Goal: Navigation & Orientation: Find specific page/section

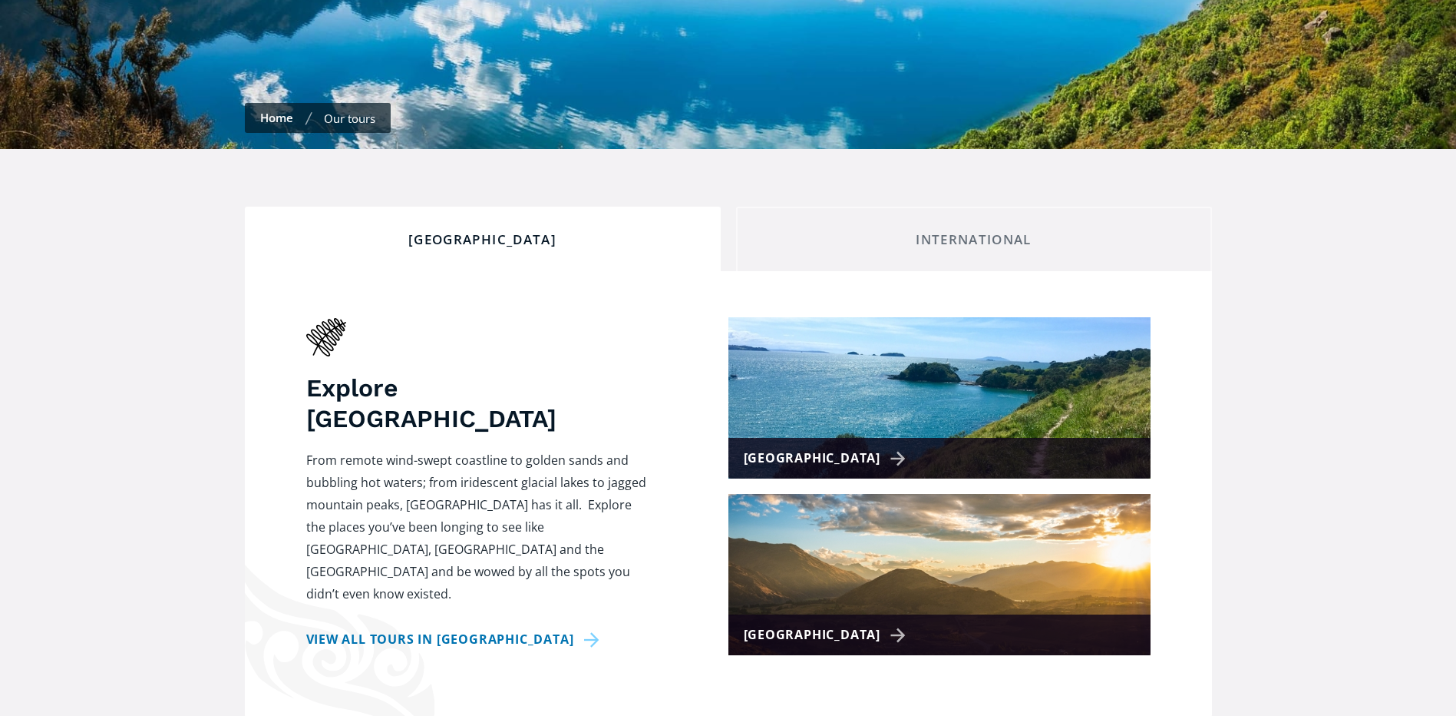
scroll to position [537, 0]
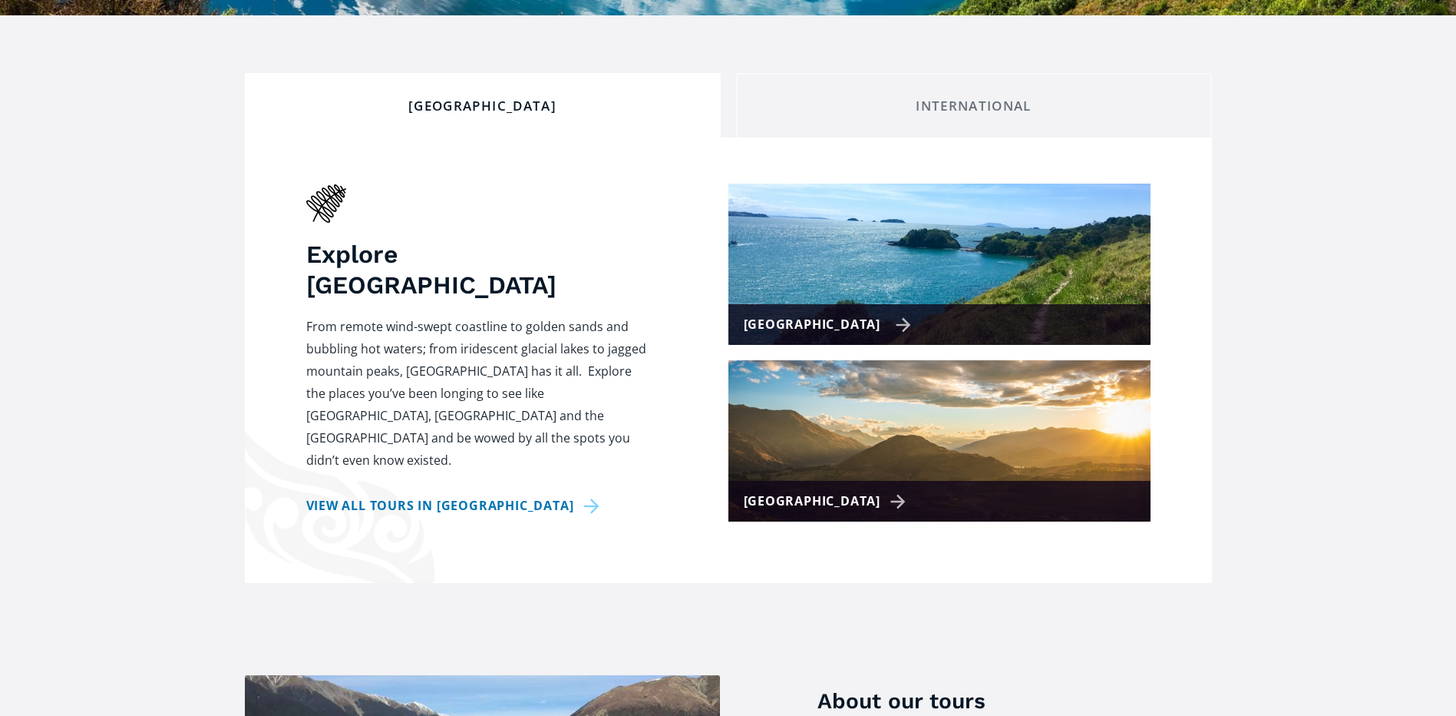
click at [851, 275] on img at bounding box center [940, 263] width 422 height 161
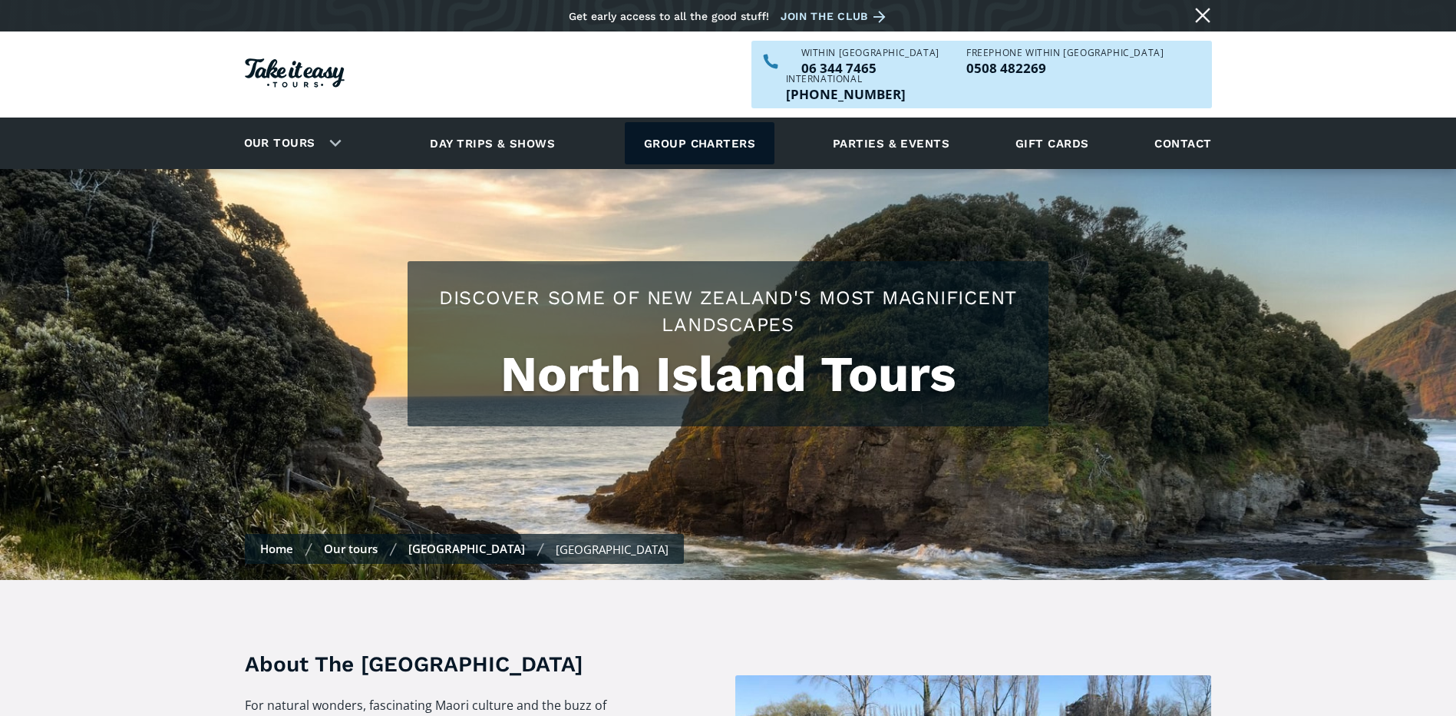
click at [729, 130] on link "Group charters" at bounding box center [700, 143] width 150 height 42
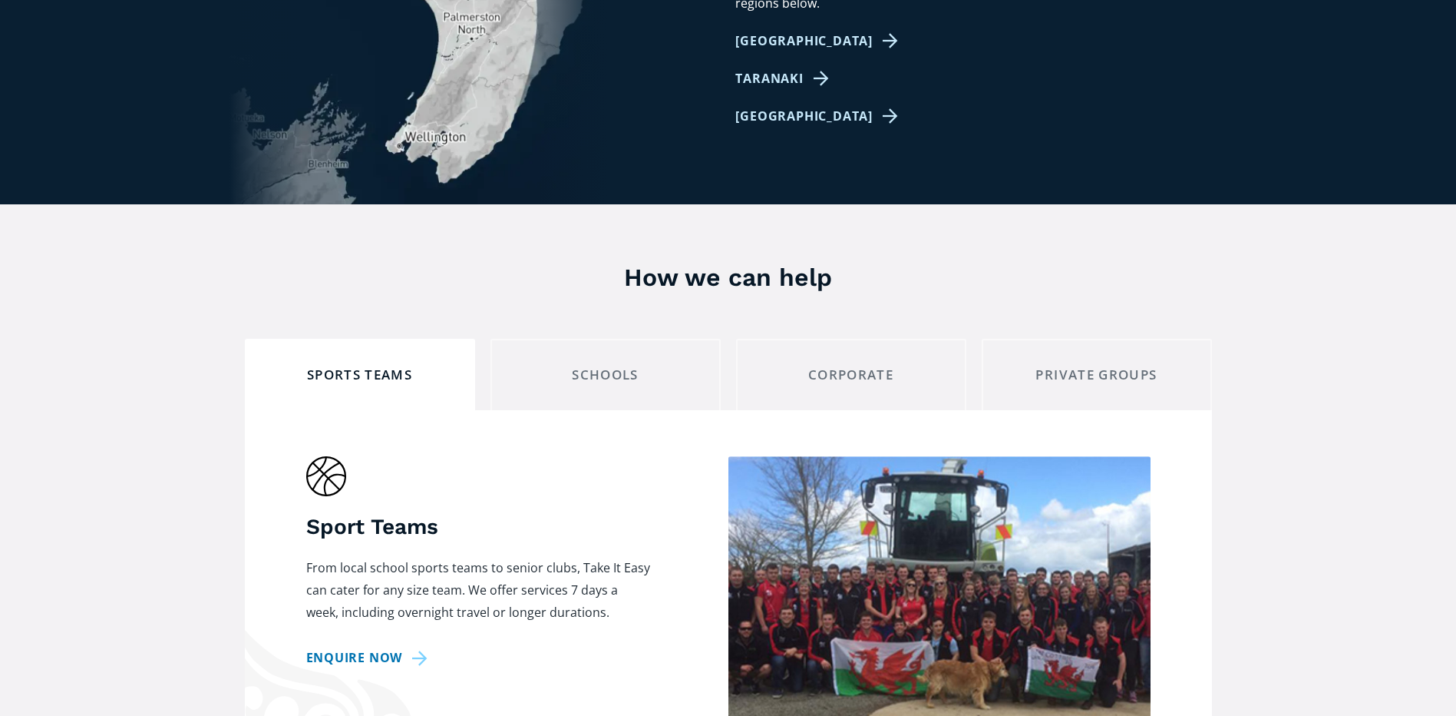
scroll to position [1152, 0]
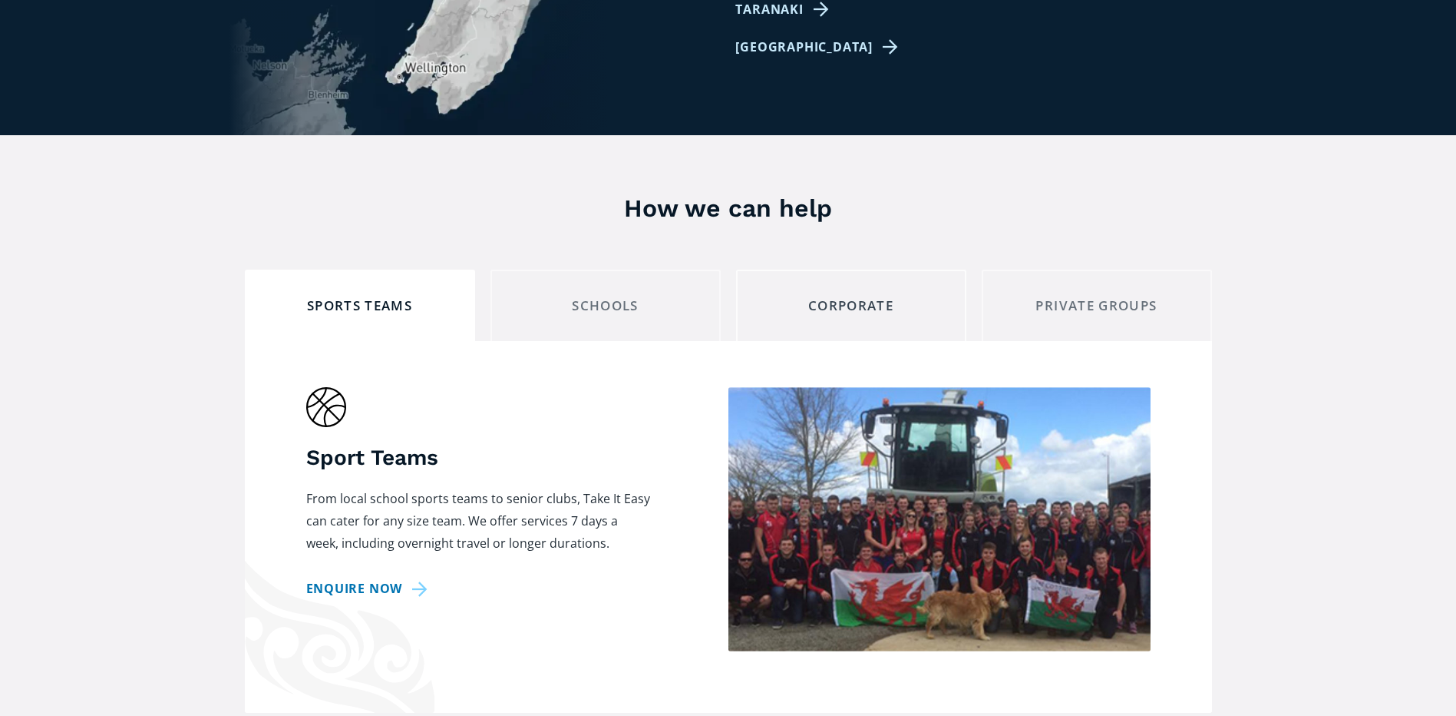
click at [899, 293] on link "corporate" at bounding box center [851, 304] width 230 height 71
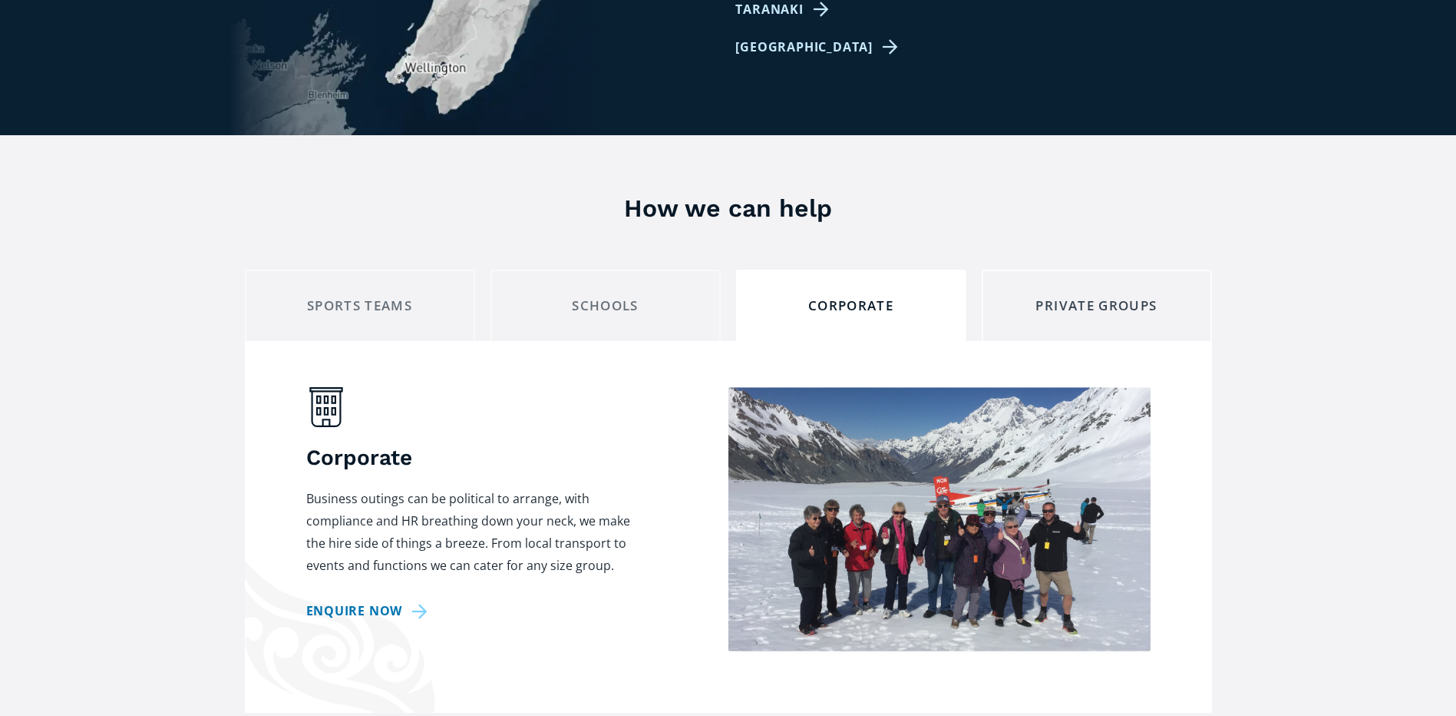
click at [1082, 294] on div "private groups" at bounding box center [1097, 306] width 204 height 24
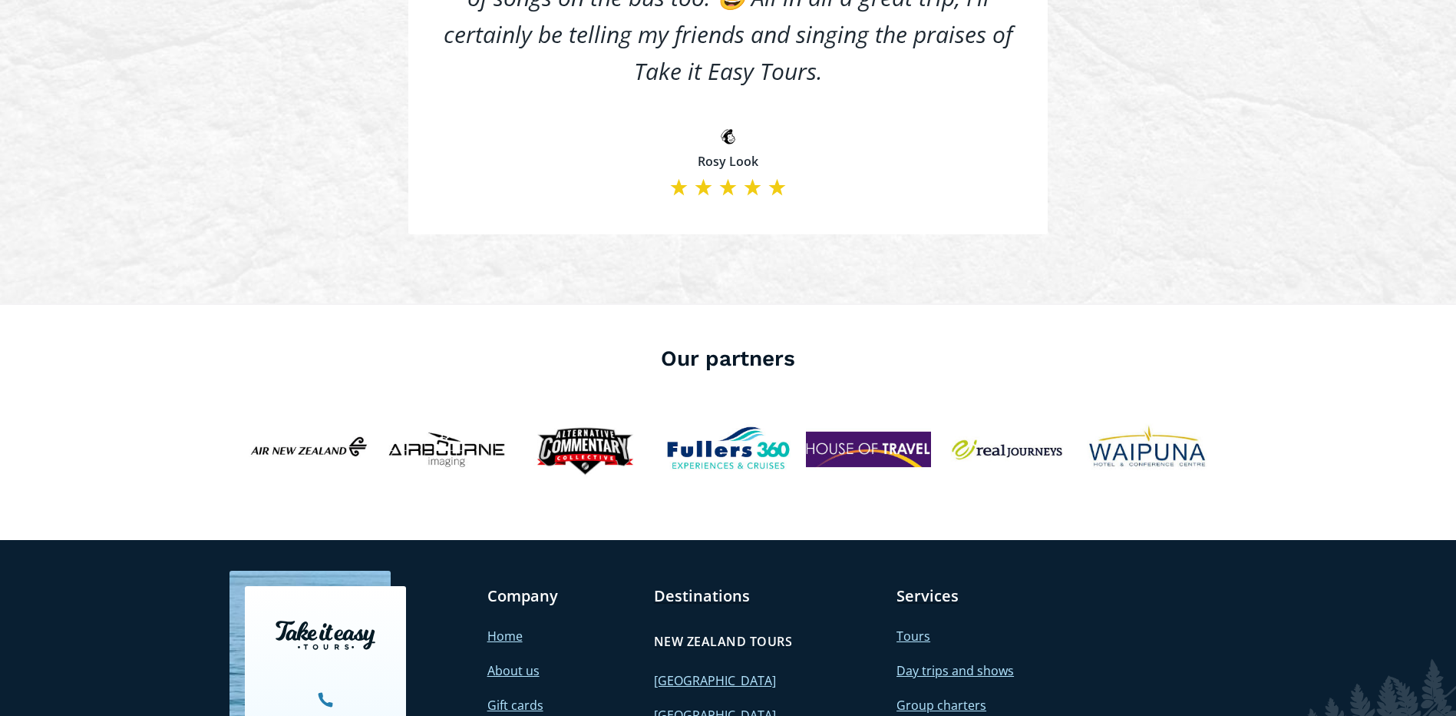
scroll to position [3839, 0]
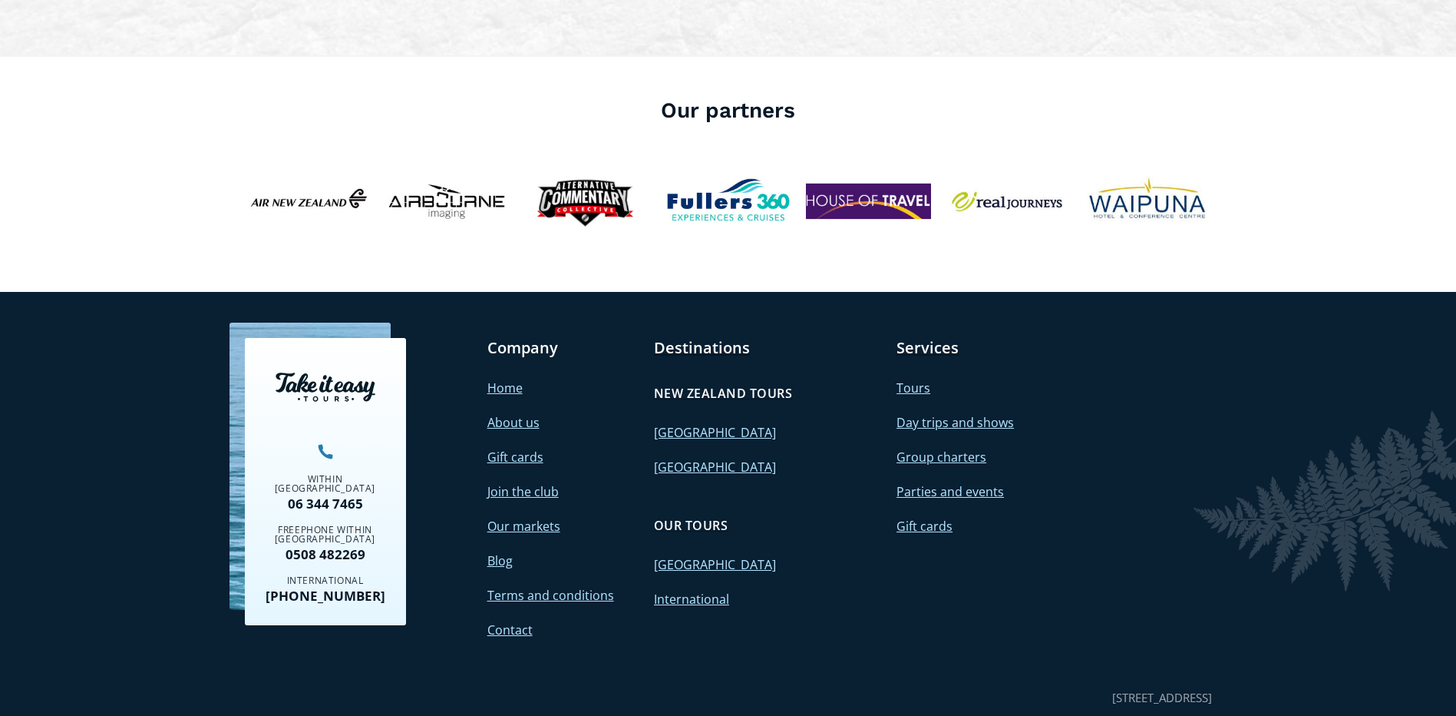
click at [987, 414] on link "Day trips and shows" at bounding box center [955, 422] width 117 height 17
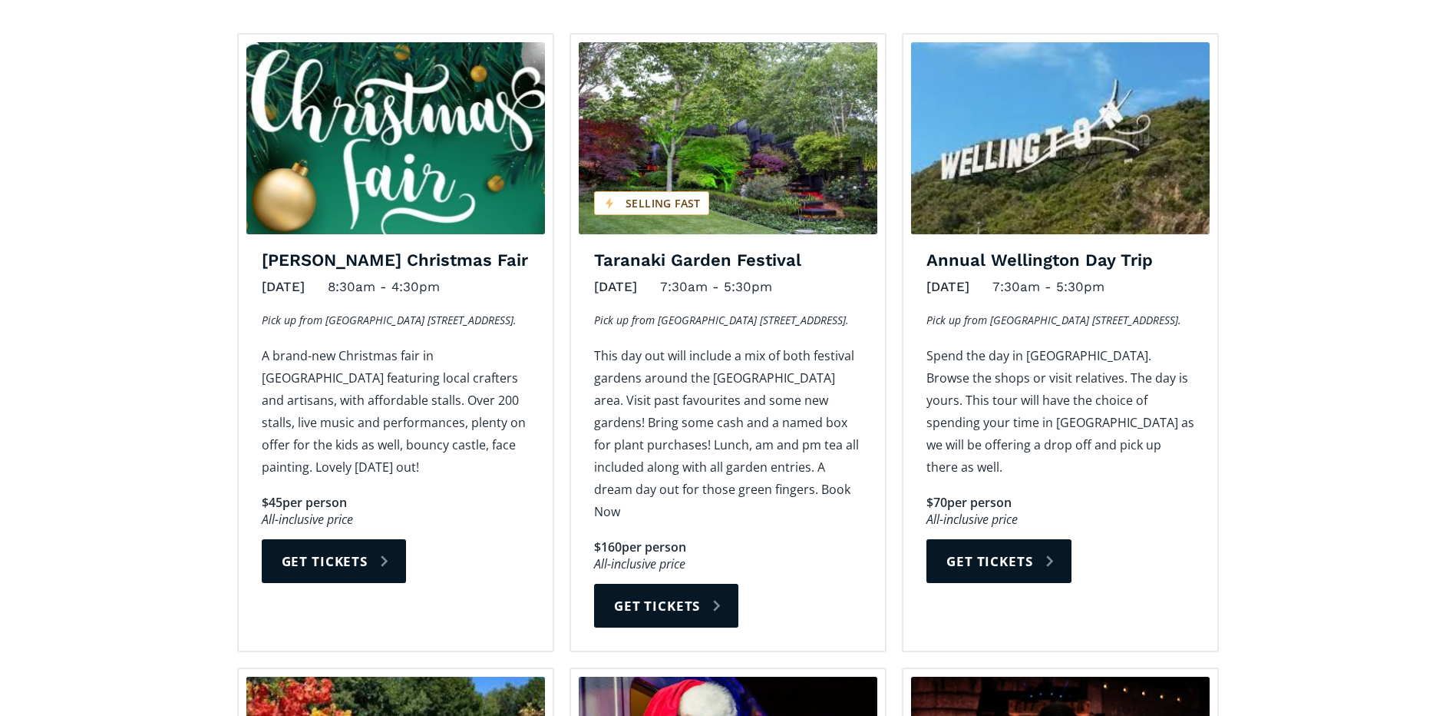
scroll to position [1152, 0]
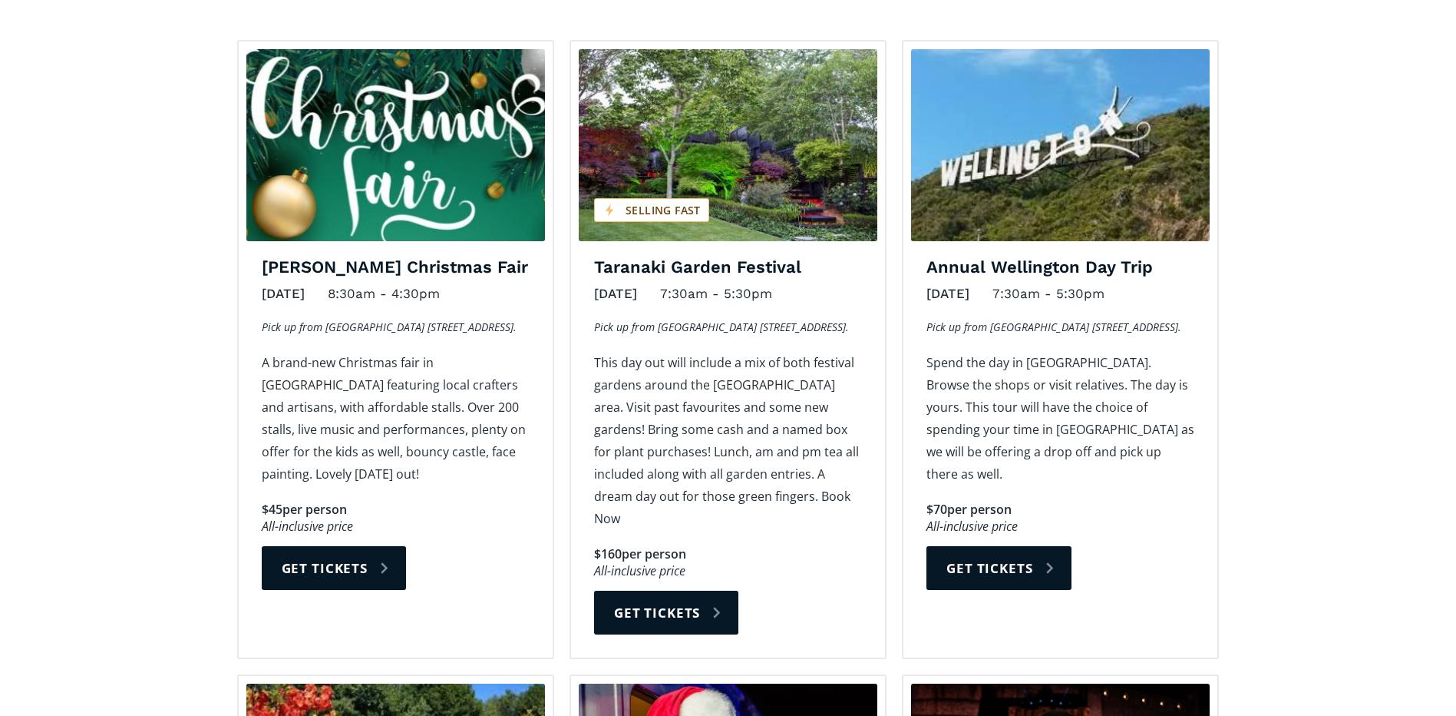
click at [404, 256] on h4 "[PERSON_NAME] Christmas Fair" at bounding box center [396, 267] width 268 height 22
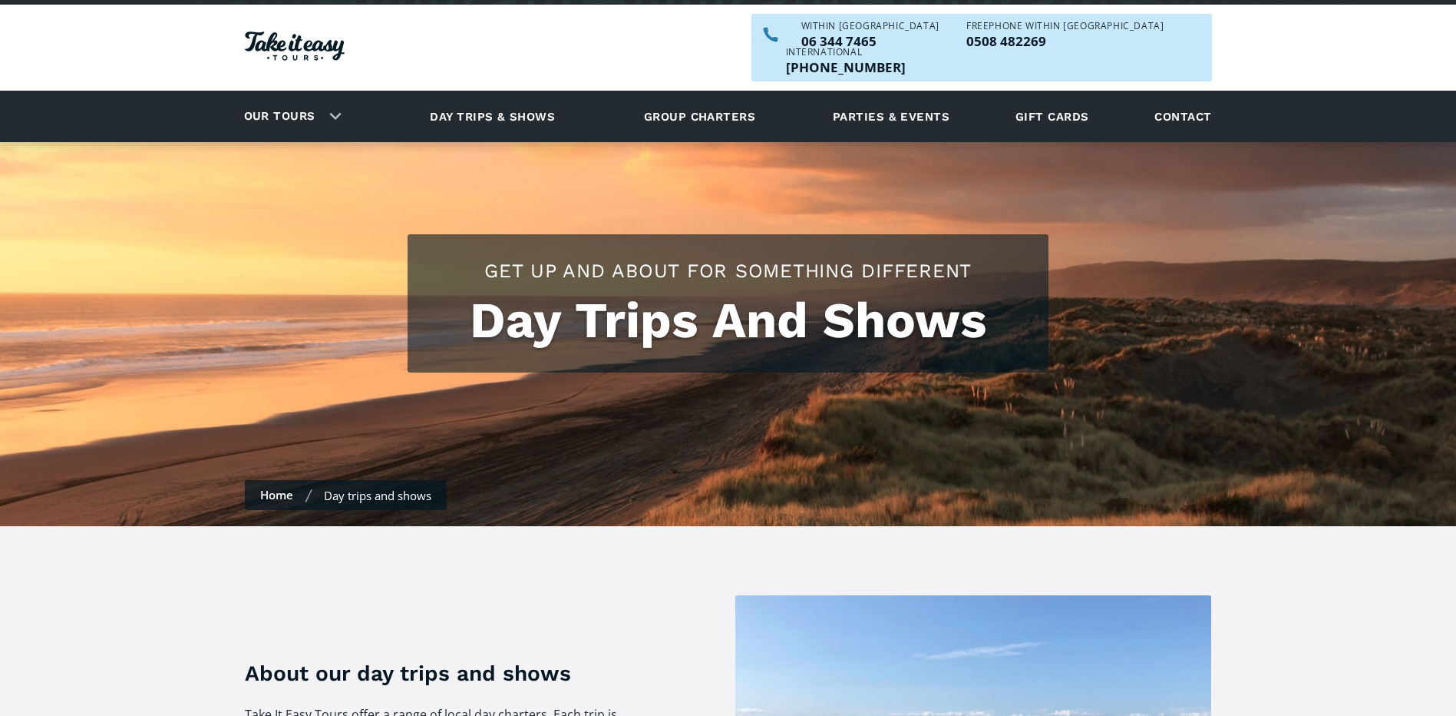
scroll to position [0, 0]
